Goal: Information Seeking & Learning: Find contact information

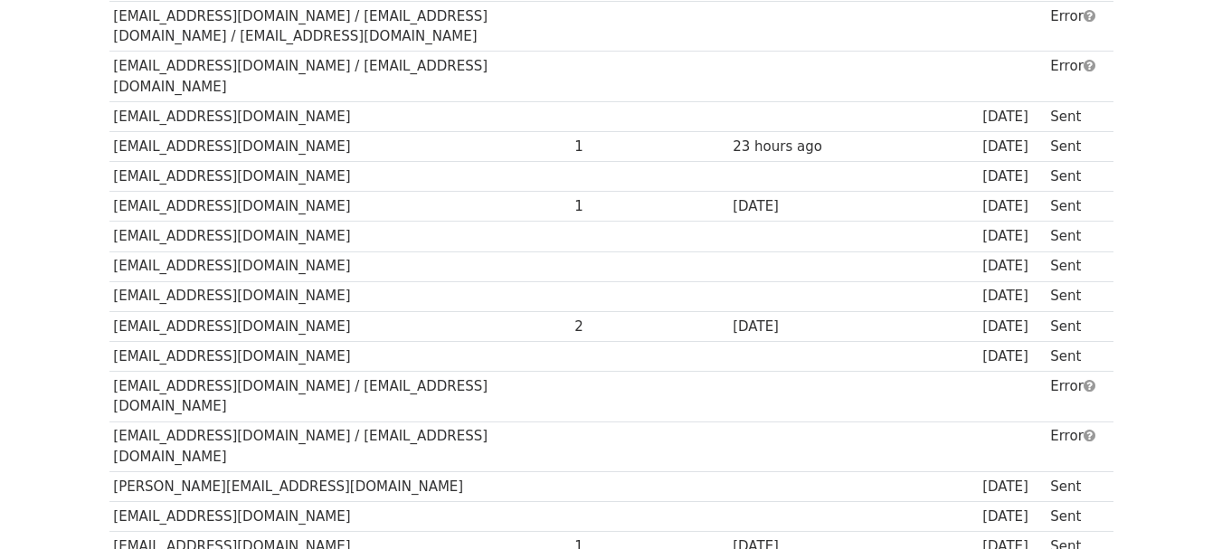
scroll to position [940, 0]
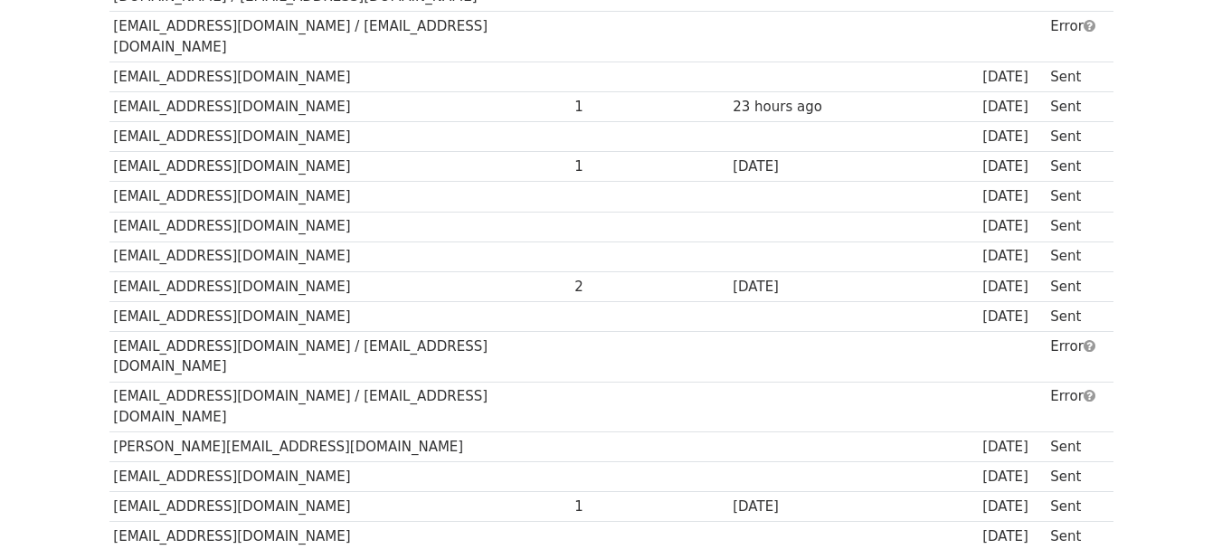
drag, startPoint x: 531, startPoint y: 264, endPoint x: 109, endPoint y: 268, distance: 421.4
click at [109, 331] on td "[EMAIL_ADDRESS][DOMAIN_NAME] / [EMAIL_ADDRESS][DOMAIN_NAME]" at bounding box center [339, 356] width 461 height 51
copy td "[EMAIL_ADDRESS][DOMAIN_NAME] / [EMAIL_ADDRESS][DOMAIN_NAME]"
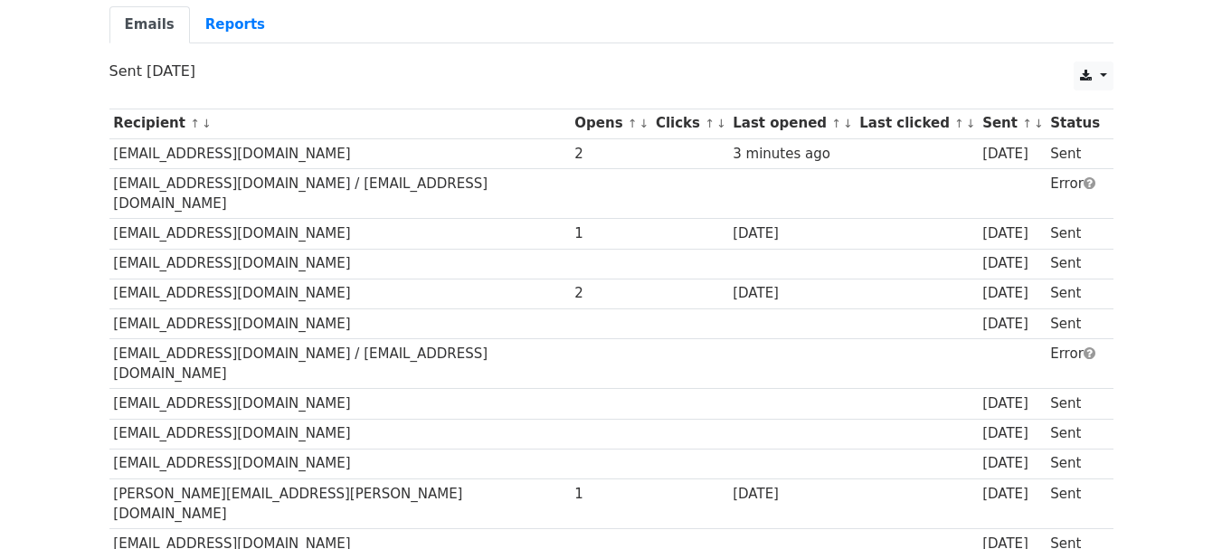
scroll to position [145, 0]
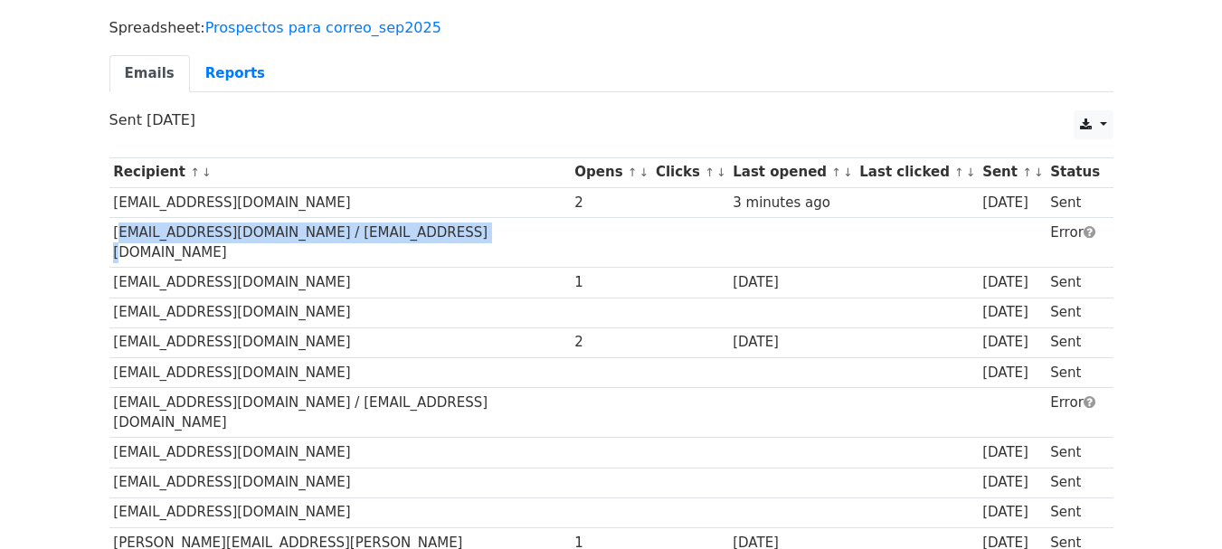
drag, startPoint x: 433, startPoint y: 232, endPoint x: 109, endPoint y: 235, distance: 324.6
click at [109, 235] on td "[EMAIL_ADDRESS][DOMAIN_NAME] / [EMAIL_ADDRESS][DOMAIN_NAME]" at bounding box center [339, 242] width 461 height 51
copy td "[EMAIL_ADDRESS][DOMAIN_NAME] / [EMAIL_ADDRESS][DOMAIN_NAME]"
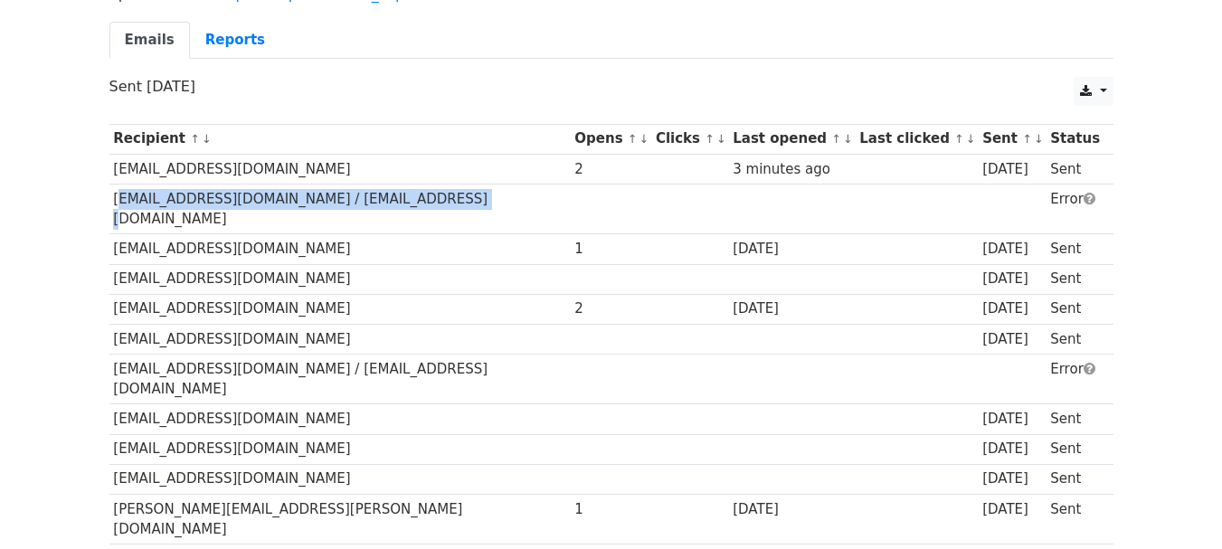
scroll to position [181, 0]
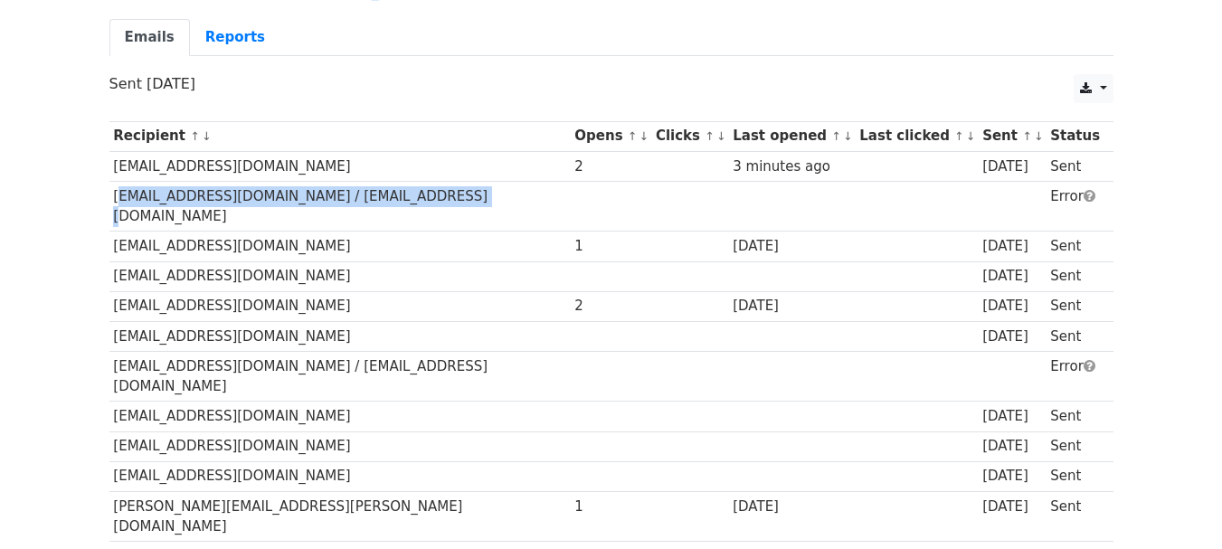
drag, startPoint x: 561, startPoint y: 347, endPoint x: 118, endPoint y: 352, distance: 442.2
click at [112, 351] on td "[EMAIL_ADDRESS][DOMAIN_NAME] / [EMAIL_ADDRESS][DOMAIN_NAME]" at bounding box center [339, 376] width 461 height 51
copy td "[EMAIL_ADDRESS][DOMAIN_NAME] / [EMAIL_ADDRESS][DOMAIN_NAME]"
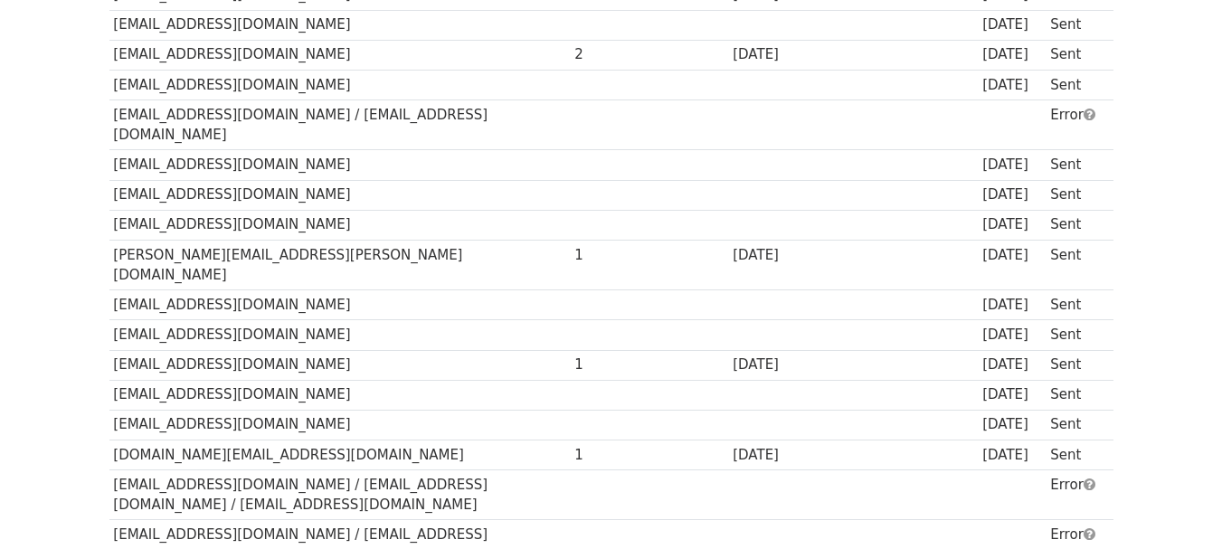
scroll to position [434, 0]
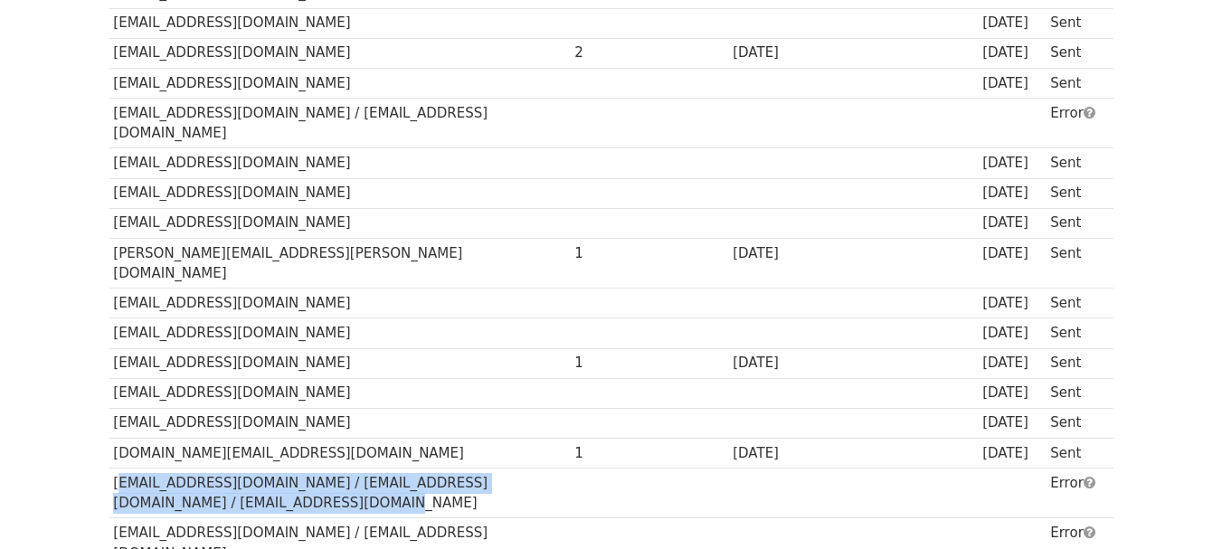
drag, startPoint x: 326, startPoint y: 446, endPoint x: 111, endPoint y: 409, distance: 218.4
click at [111, 467] on td "[EMAIL_ADDRESS][DOMAIN_NAME] / [EMAIL_ADDRESS][DOMAIN_NAME] / [EMAIL_ADDRESS][D…" at bounding box center [339, 492] width 461 height 51
copy td "[EMAIL_ADDRESS][DOMAIN_NAME] / [EMAIL_ADDRESS][DOMAIN_NAME] / [EMAIL_ADDRESS][D…"
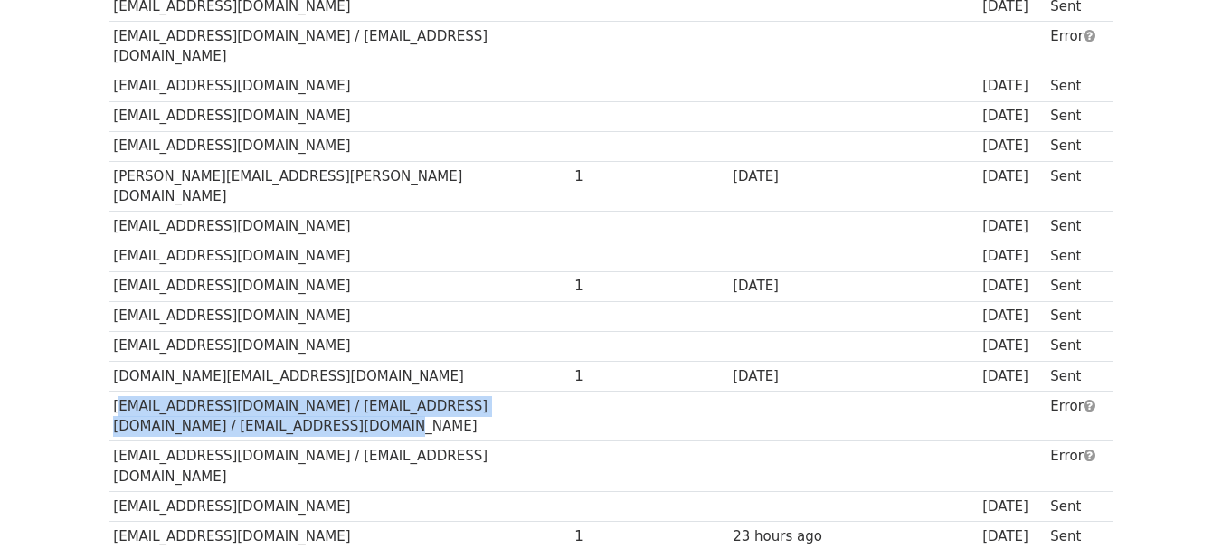
scroll to position [543, 0]
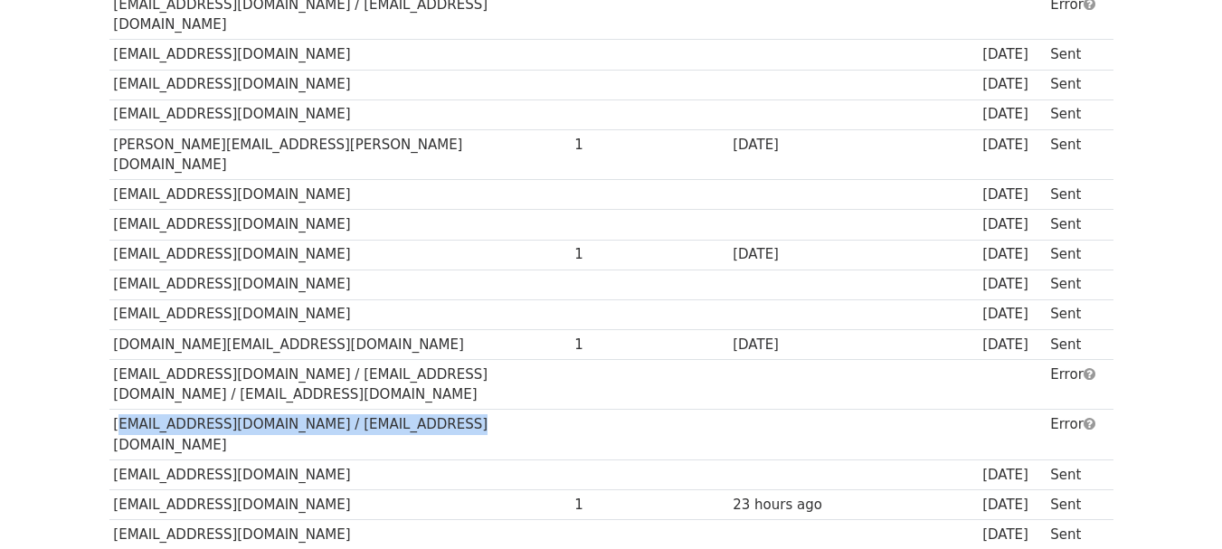
drag, startPoint x: 112, startPoint y: 359, endPoint x: 423, endPoint y: 363, distance: 311.1
click at [423, 410] on td "[EMAIL_ADDRESS][DOMAIN_NAME] / [EMAIL_ADDRESS][DOMAIN_NAME]" at bounding box center [339, 435] width 461 height 51
copy td "[EMAIL_ADDRESS][DOMAIN_NAME] / [EMAIL_ADDRESS][DOMAIN_NAME]"
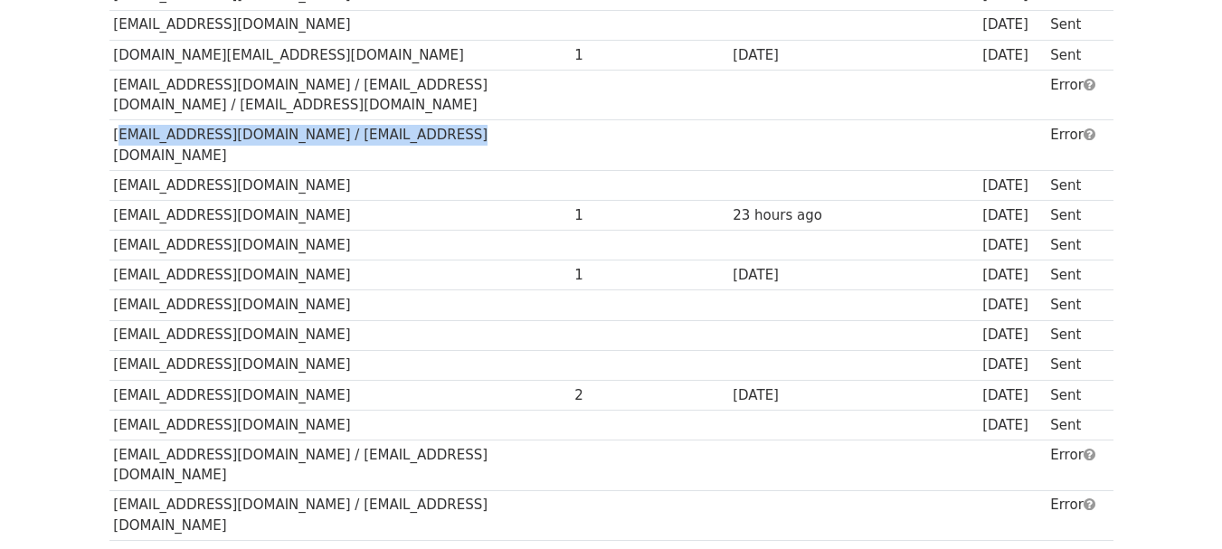
scroll to position [868, 0]
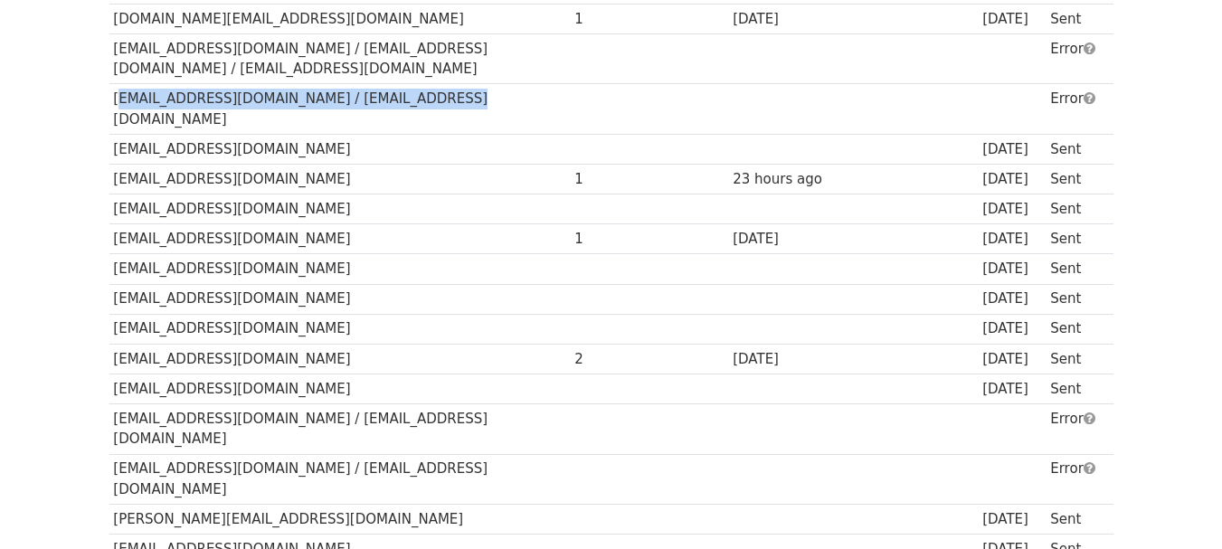
drag, startPoint x: 516, startPoint y: 344, endPoint x: 115, endPoint y: 336, distance: 401.5
click at [115, 403] on td "[EMAIL_ADDRESS][DOMAIN_NAME] / [EMAIL_ADDRESS][DOMAIN_NAME]" at bounding box center [339, 428] width 461 height 51
copy td "[EMAIL_ADDRESS][DOMAIN_NAME] / [EMAIL_ADDRESS][DOMAIN_NAME]"
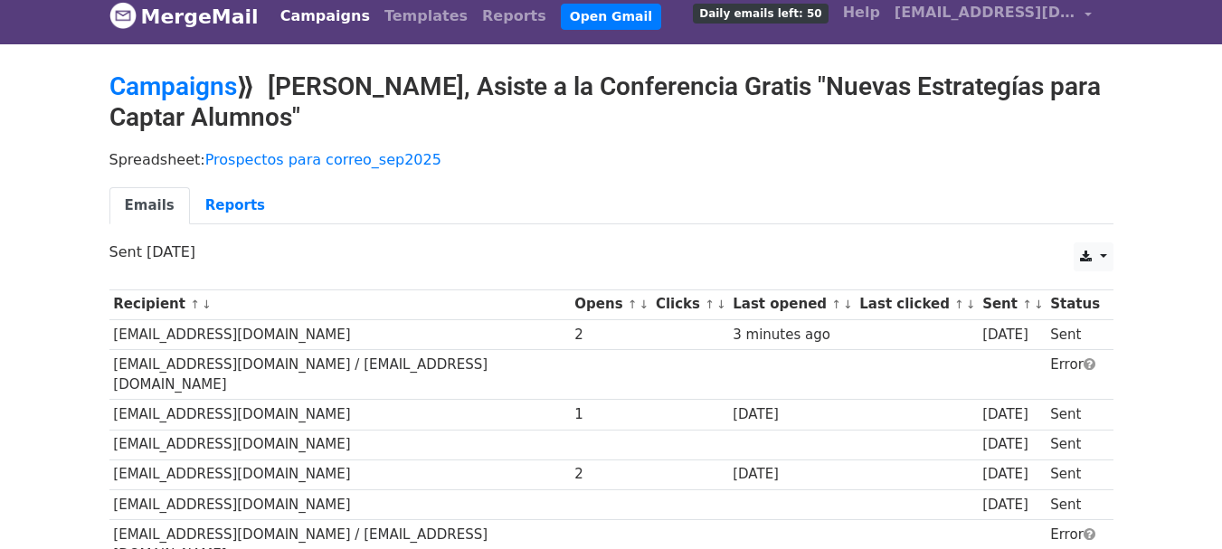
scroll to position [0, 0]
